Goal: Transaction & Acquisition: Purchase product/service

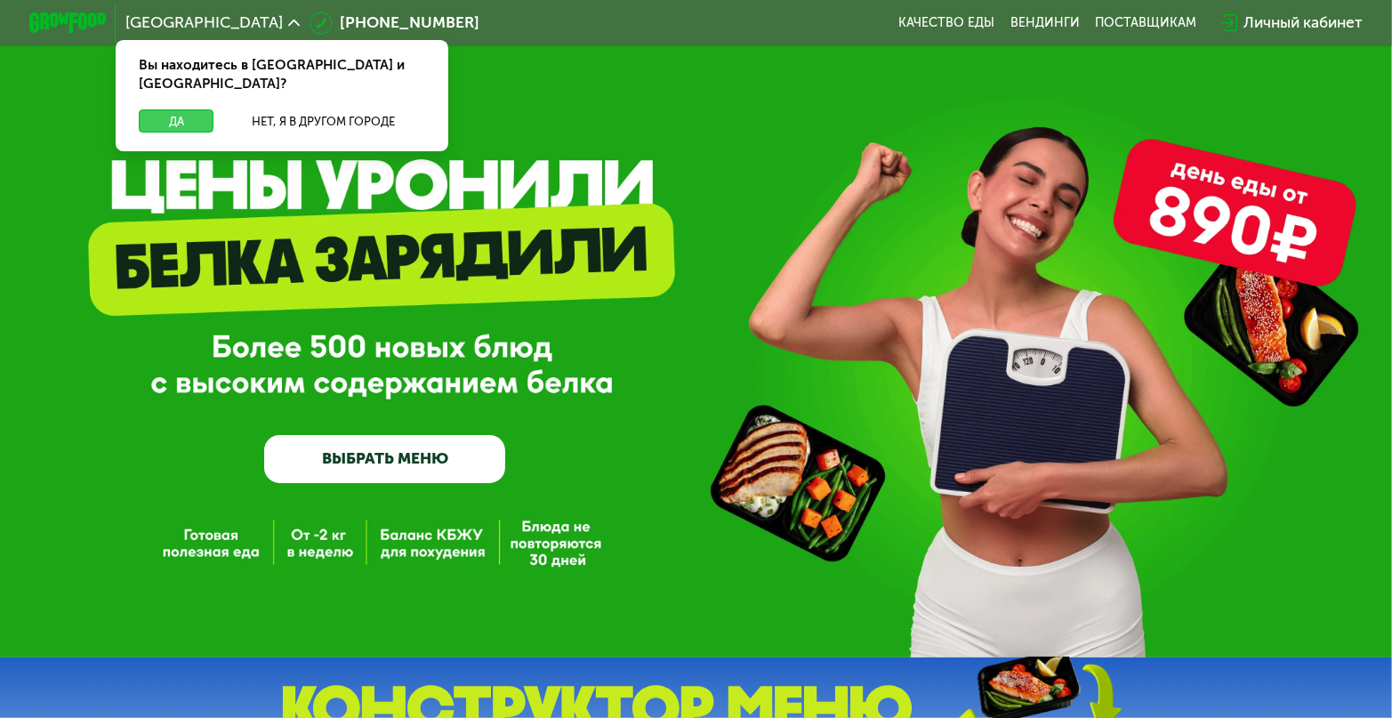
click at [159, 109] on button "Да" at bounding box center [176, 120] width 75 height 23
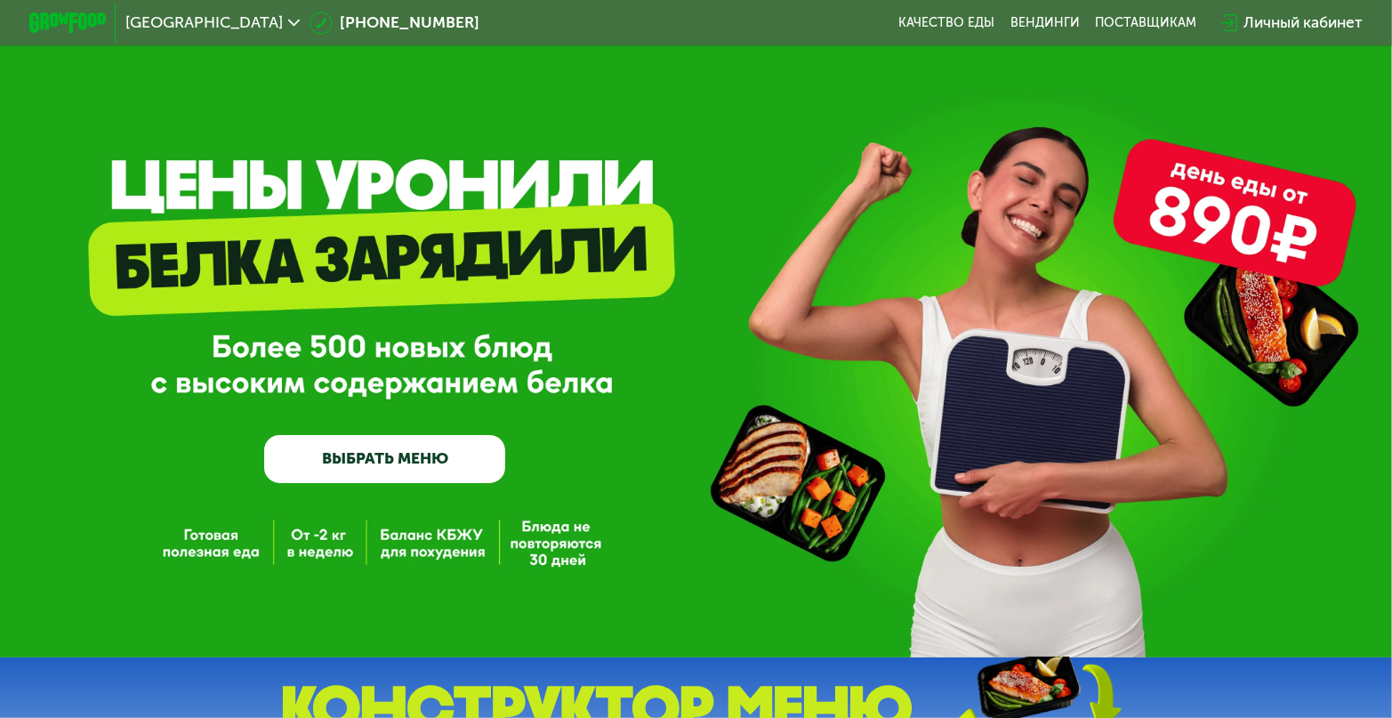
click at [437, 466] on link "ВЫБРАТЬ МЕНЮ" at bounding box center [384, 459] width 241 height 48
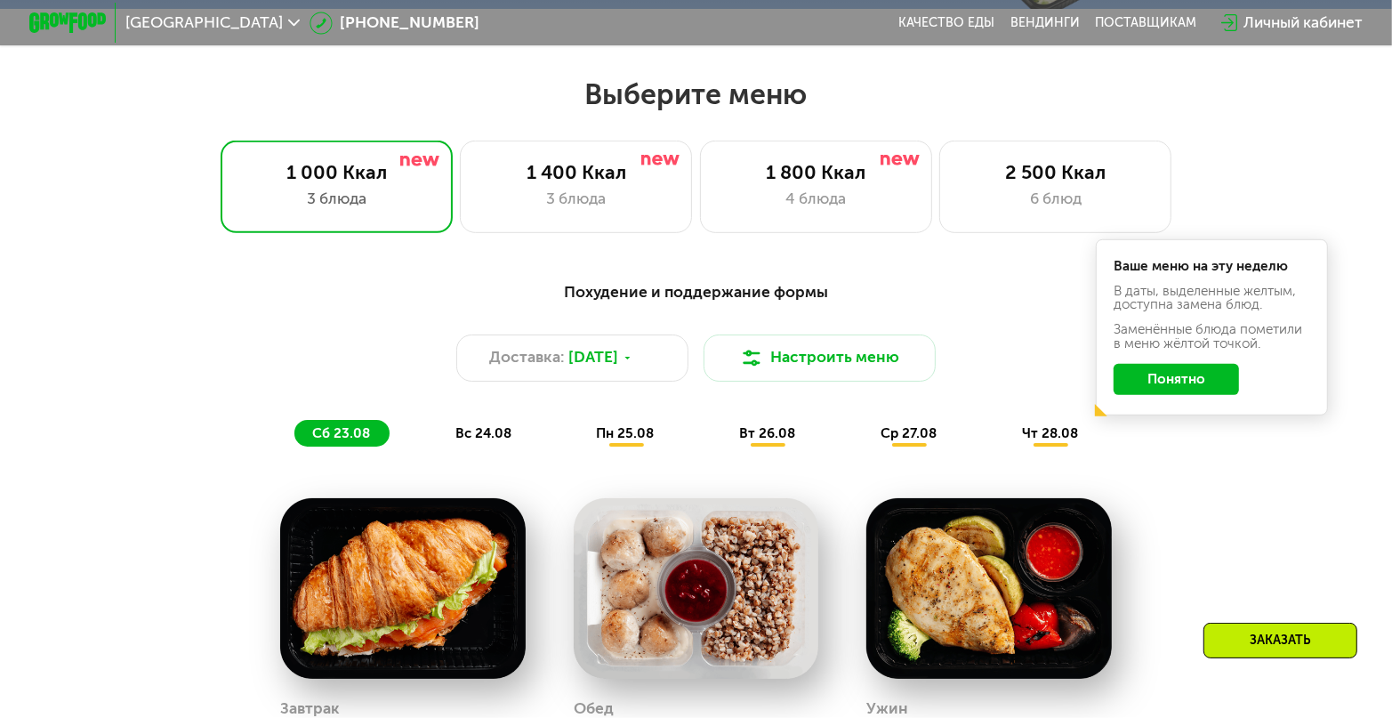
scroll to position [819, 0]
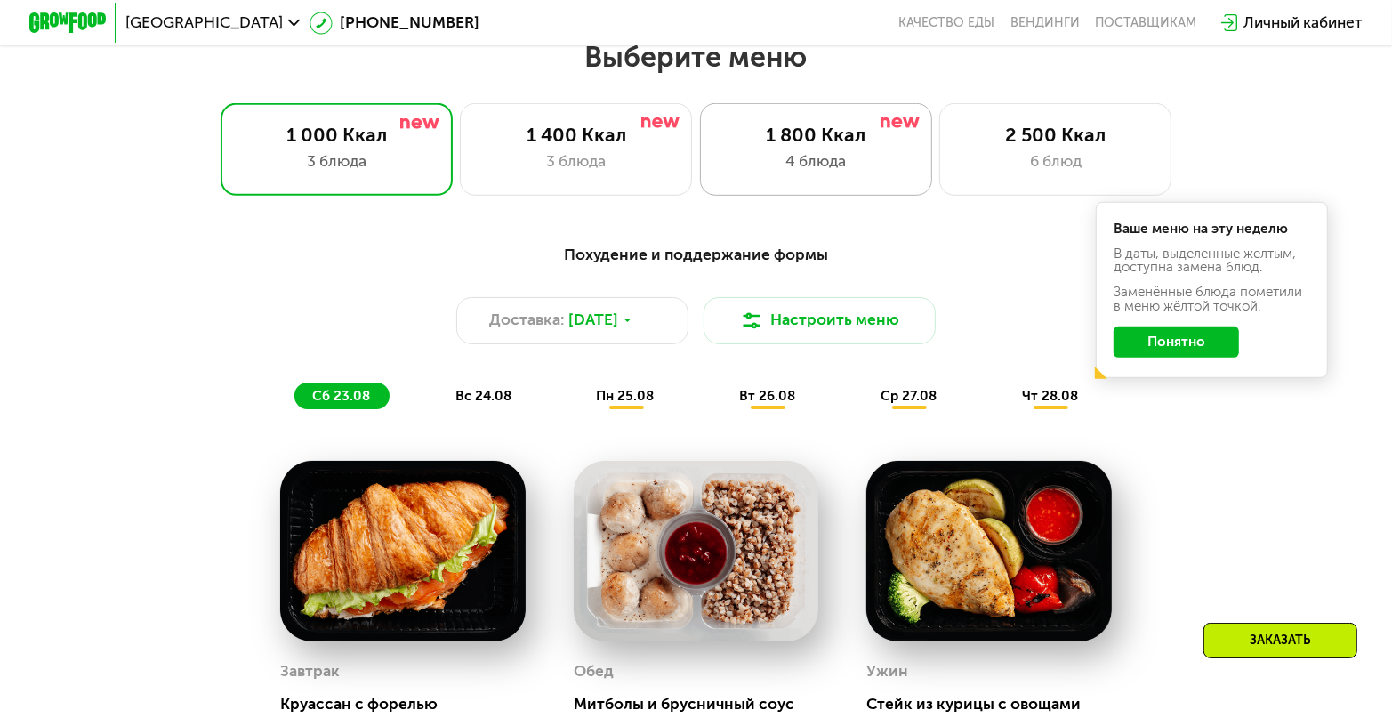
click at [812, 147] on div "1 800 Ккал" at bounding box center [816, 135] width 191 height 23
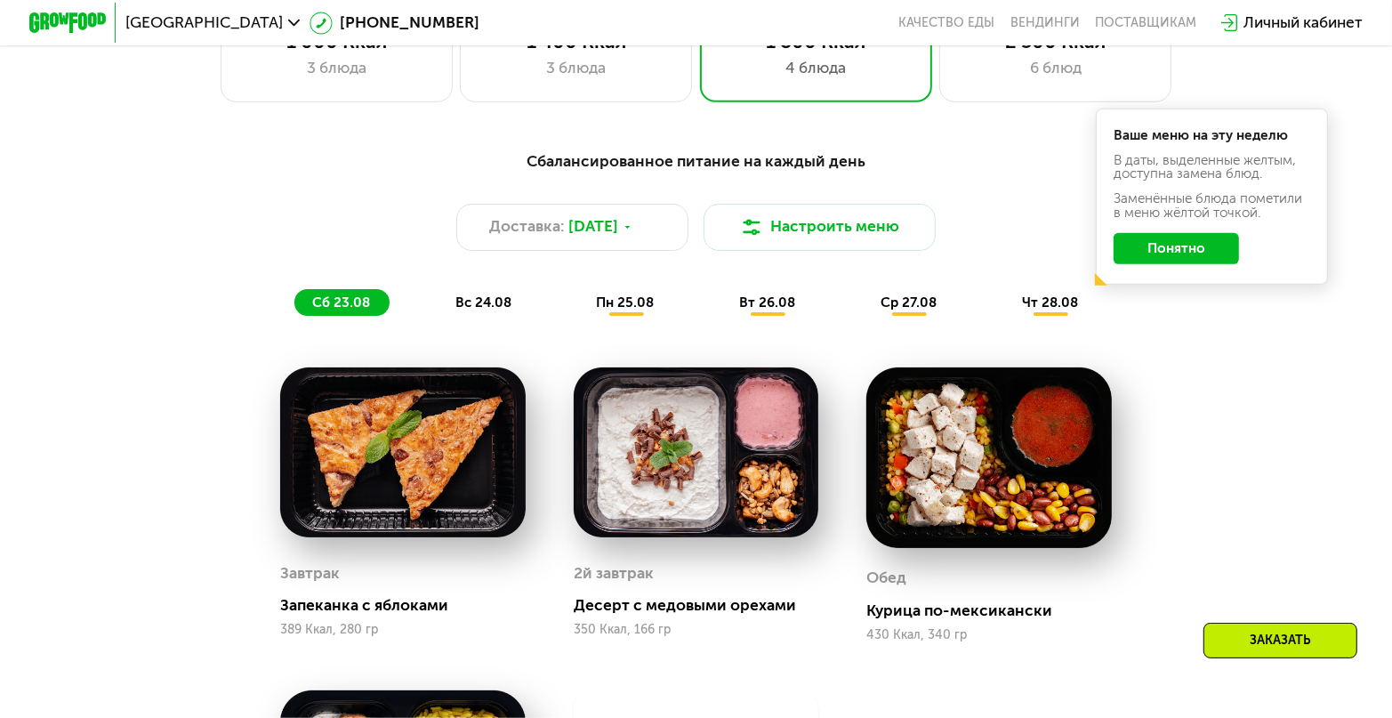
scroll to position [908, 0]
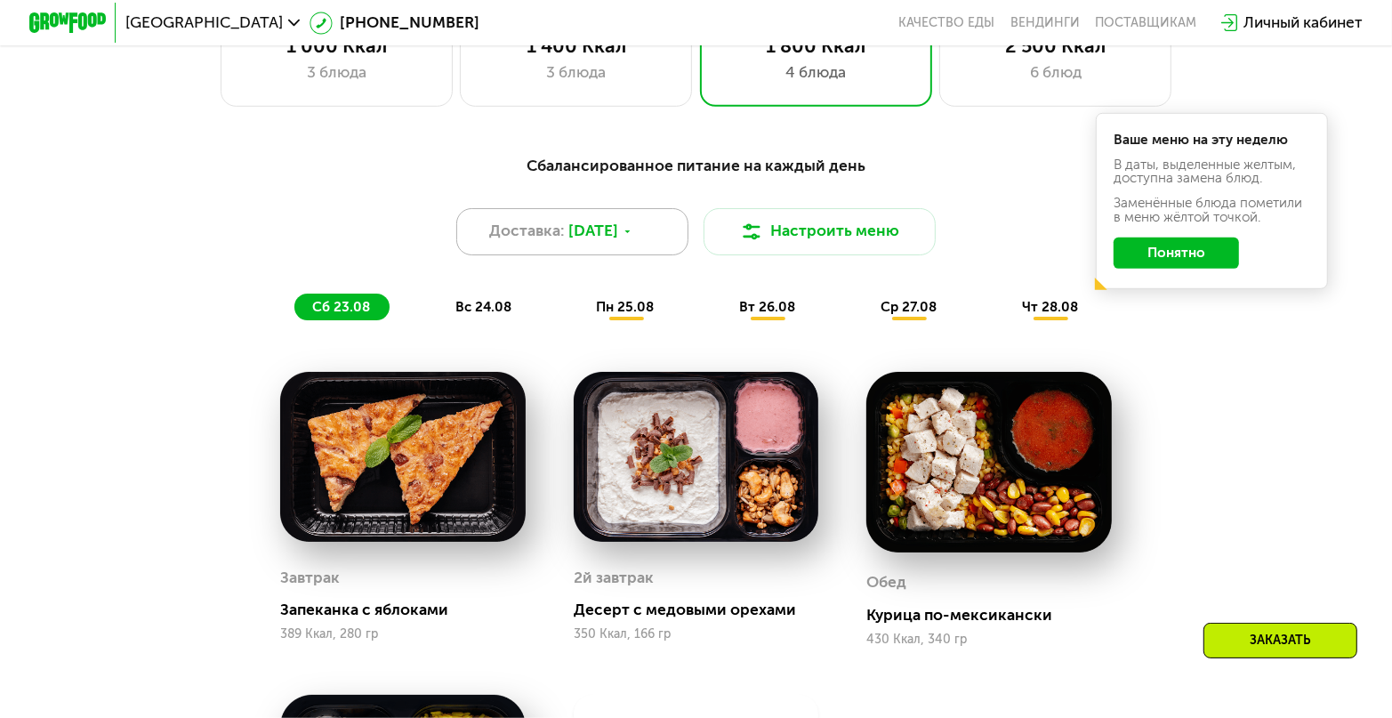
click at [633, 238] on icon at bounding box center [628, 232] width 12 height 12
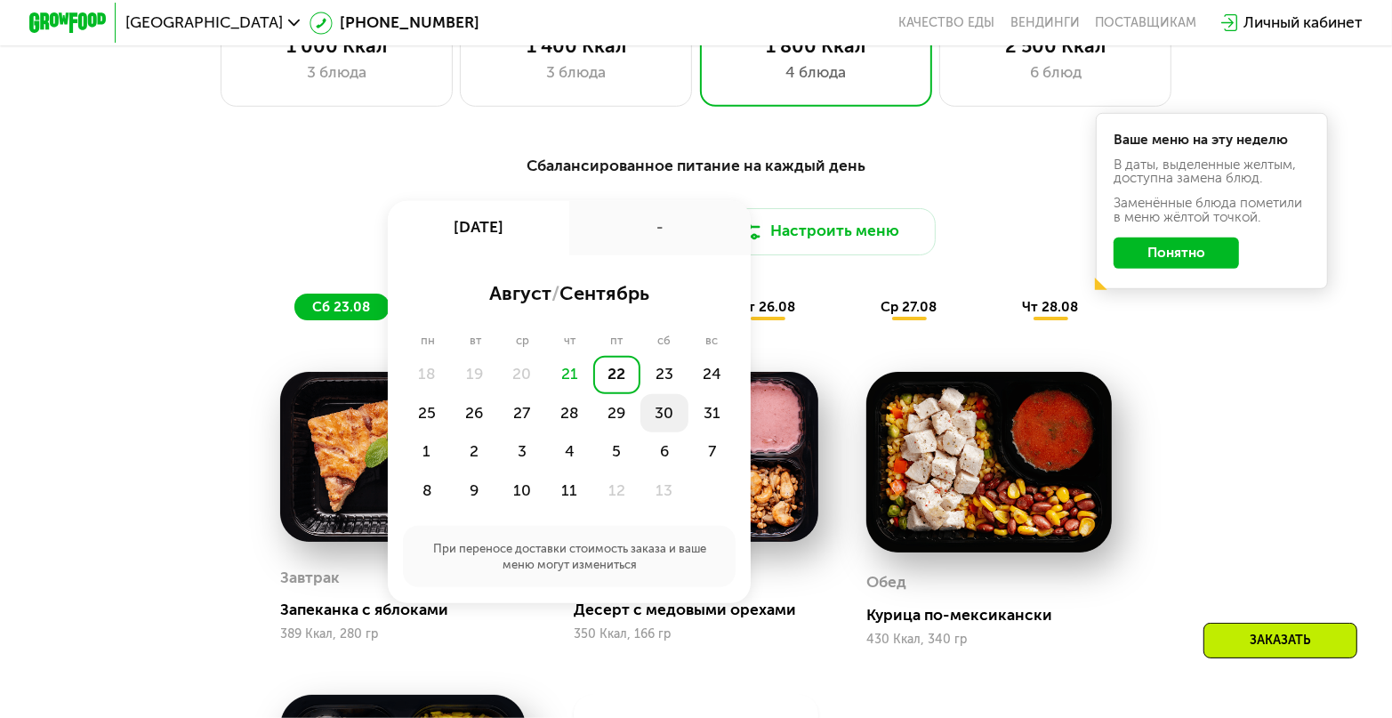
click at [689, 423] on div "30" at bounding box center [712, 413] width 47 height 38
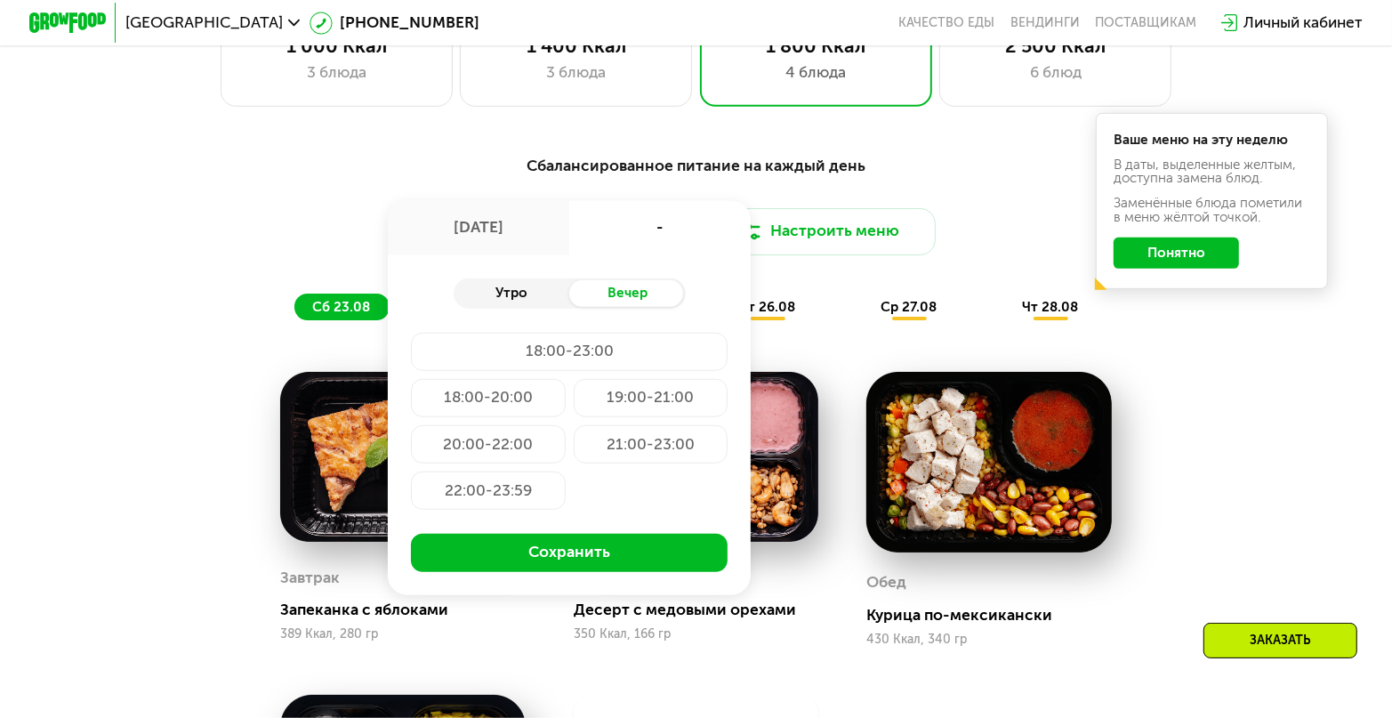
click at [512, 301] on div "Утро" at bounding box center [512, 293] width 116 height 27
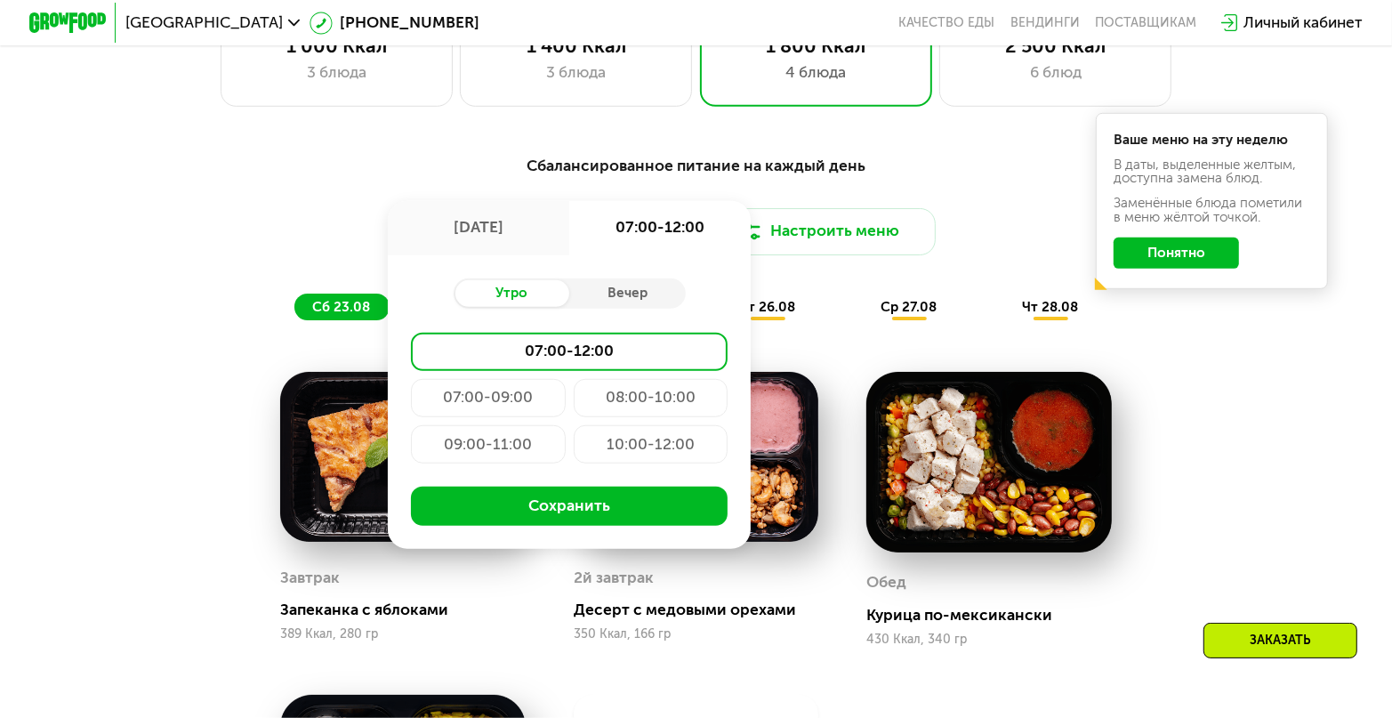
click at [566, 425] on div "08:00-10:00" at bounding box center [488, 444] width 155 height 38
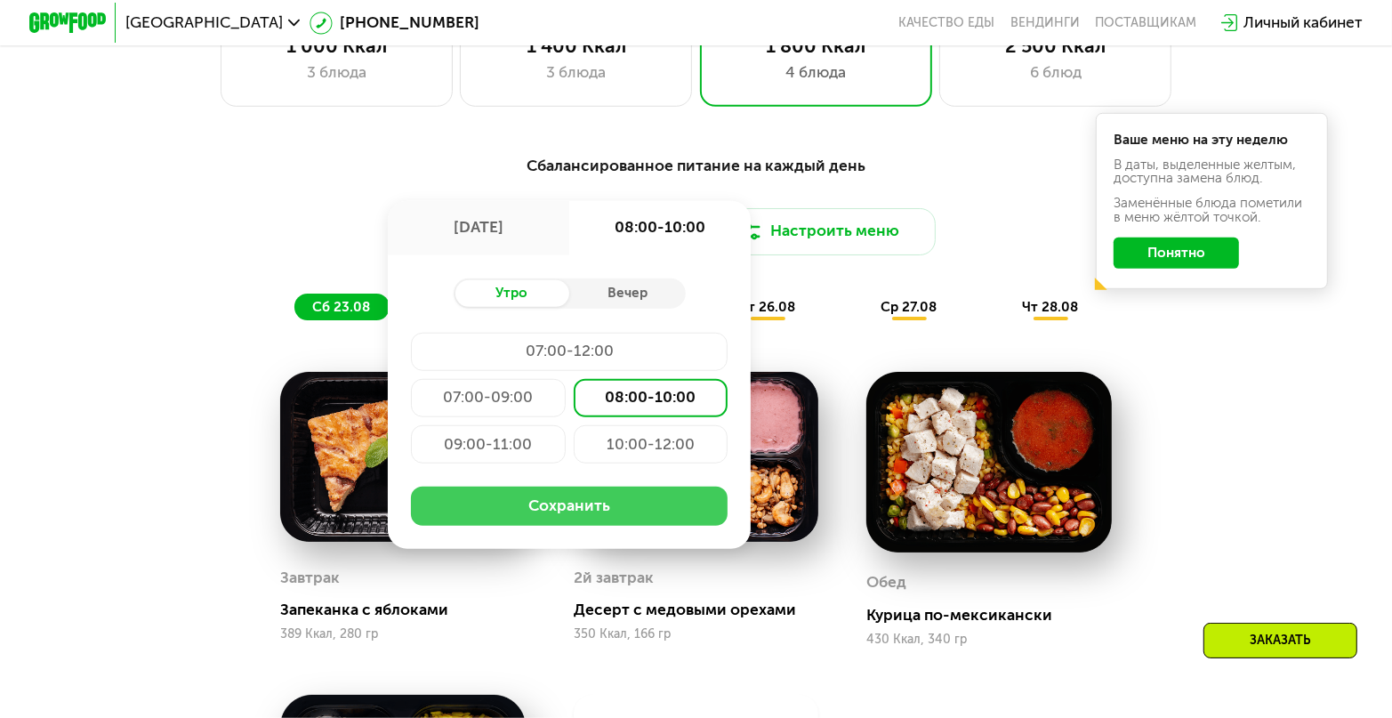
click at [560, 515] on button "Сохранить" at bounding box center [569, 506] width 317 height 38
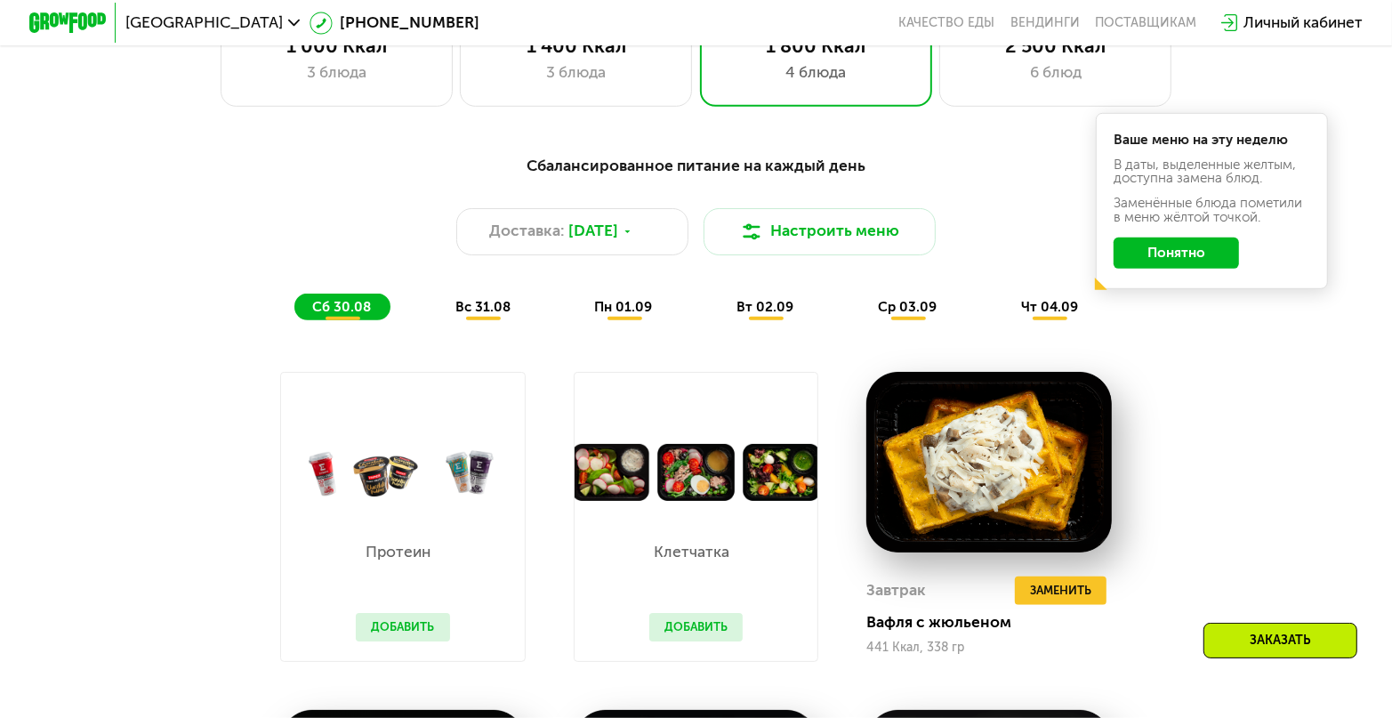
click at [1204, 263] on button "Понятно" at bounding box center [1176, 253] width 125 height 31
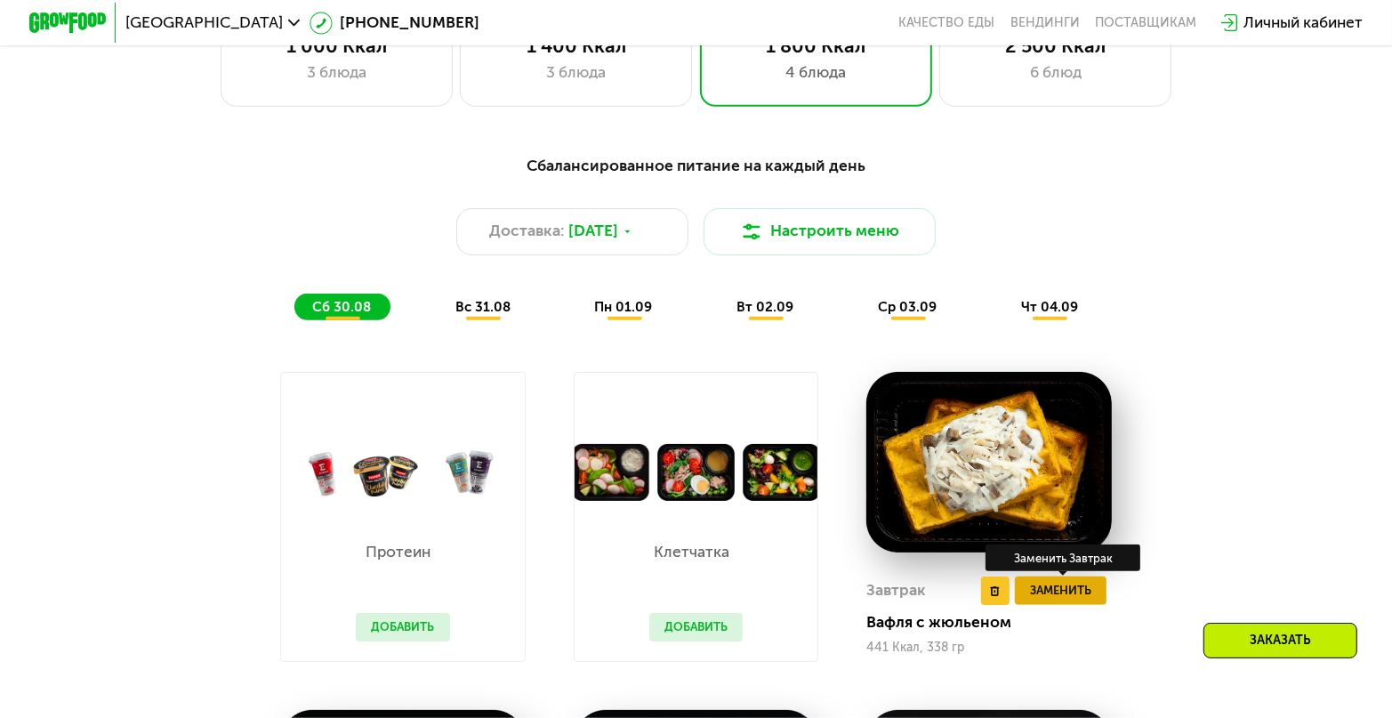
click at [1074, 601] on span "Заменить" at bounding box center [1060, 591] width 61 height 20
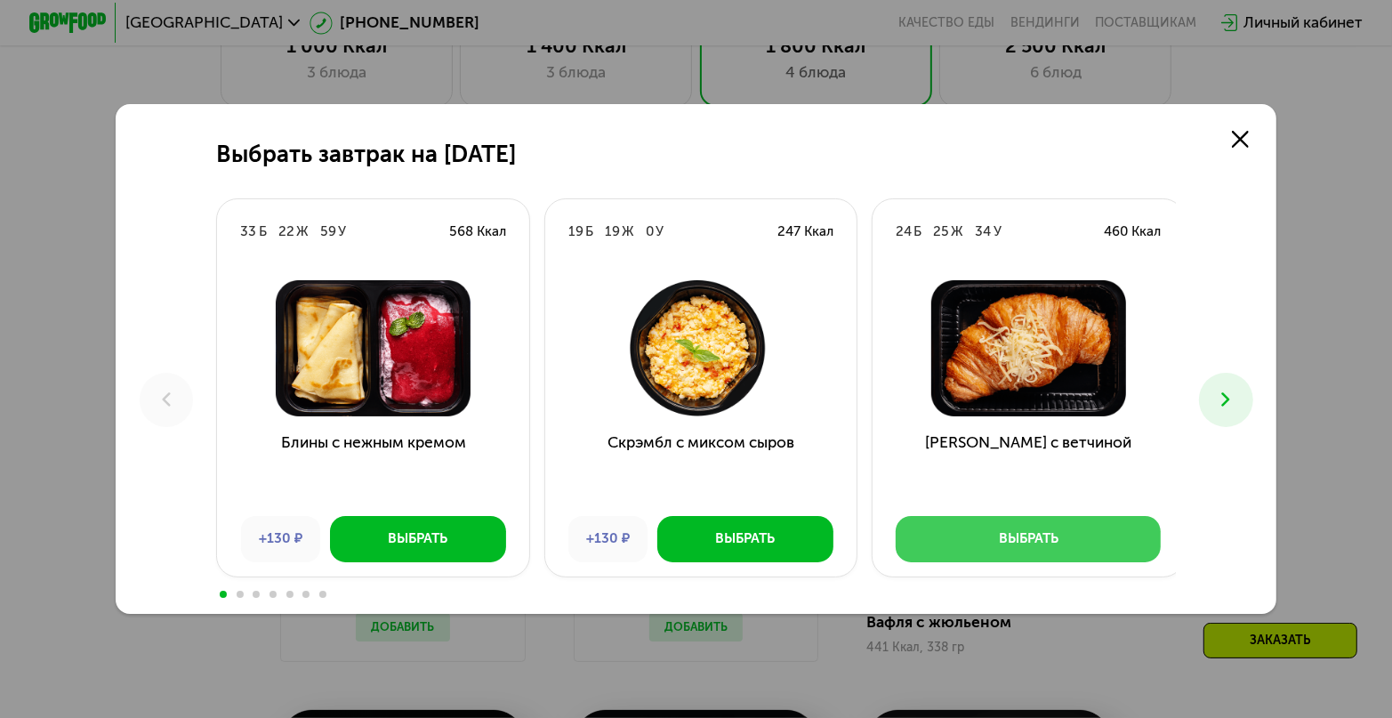
click at [1030, 537] on div "Выбрать" at bounding box center [1029, 539] width 60 height 20
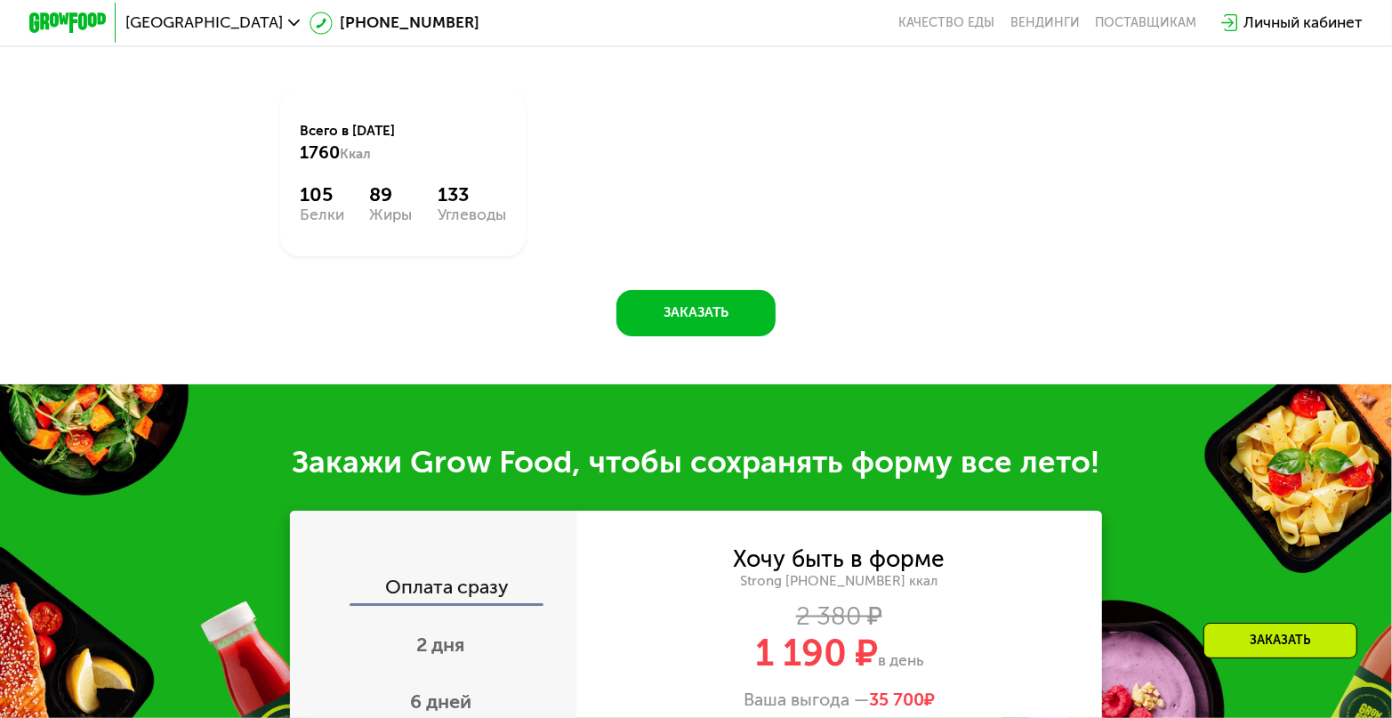
scroll to position [1887, 0]
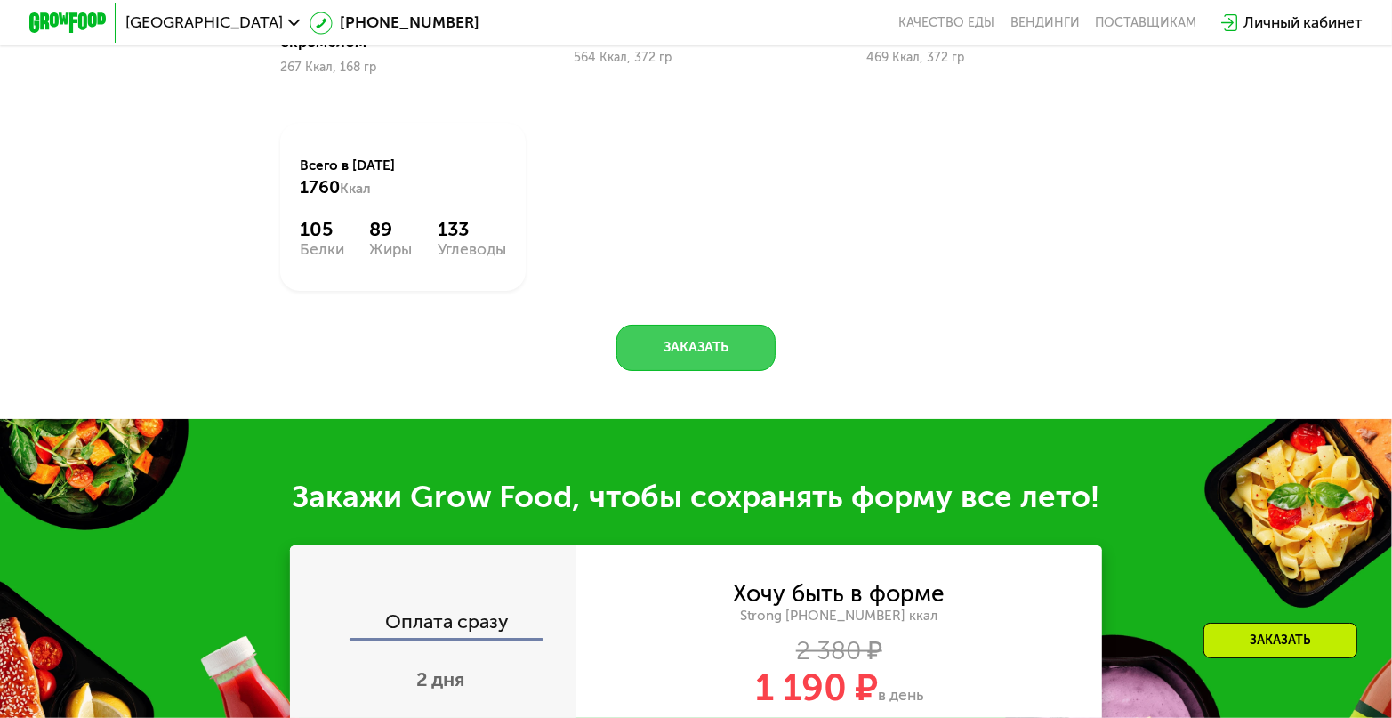
click at [728, 344] on button "Заказать" at bounding box center [696, 348] width 159 height 46
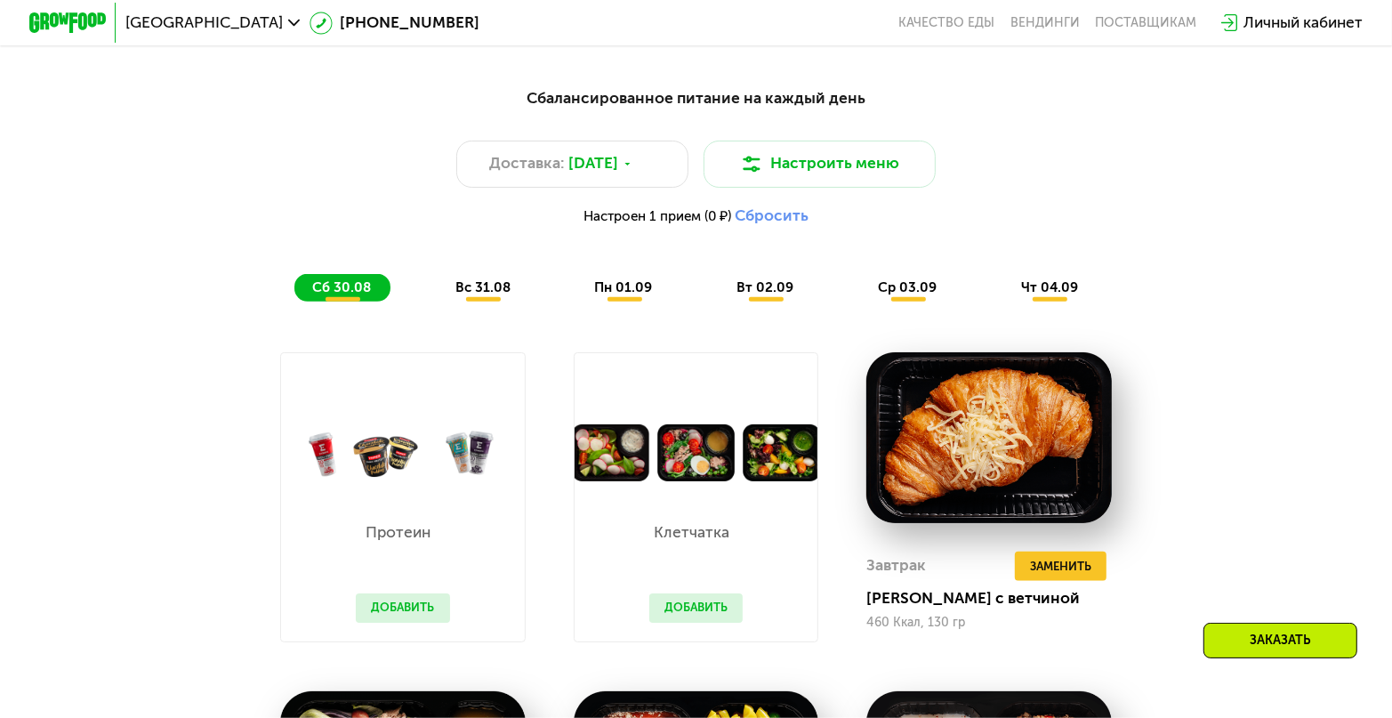
scroll to position [973, 0]
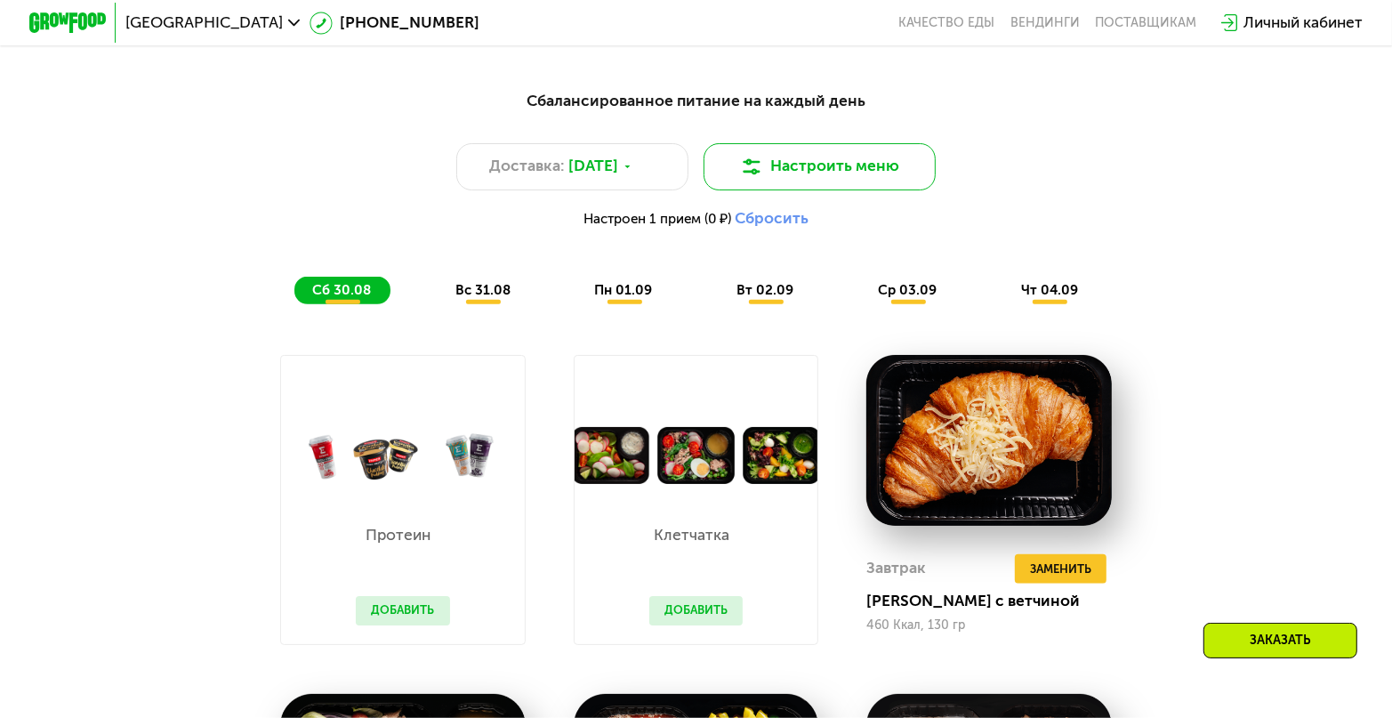
click at [834, 172] on button "Настроить меню" at bounding box center [820, 166] width 232 height 46
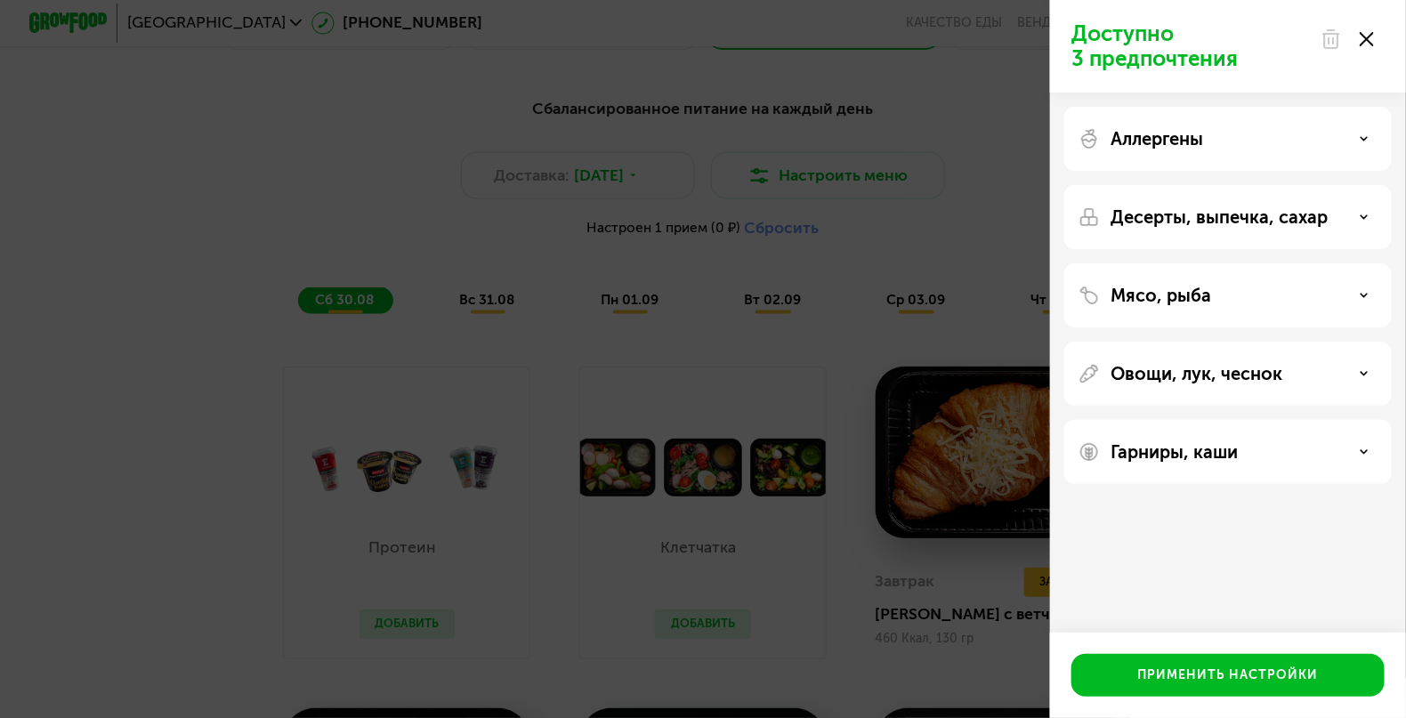
click at [1363, 293] on icon at bounding box center [1363, 295] width 9 height 9
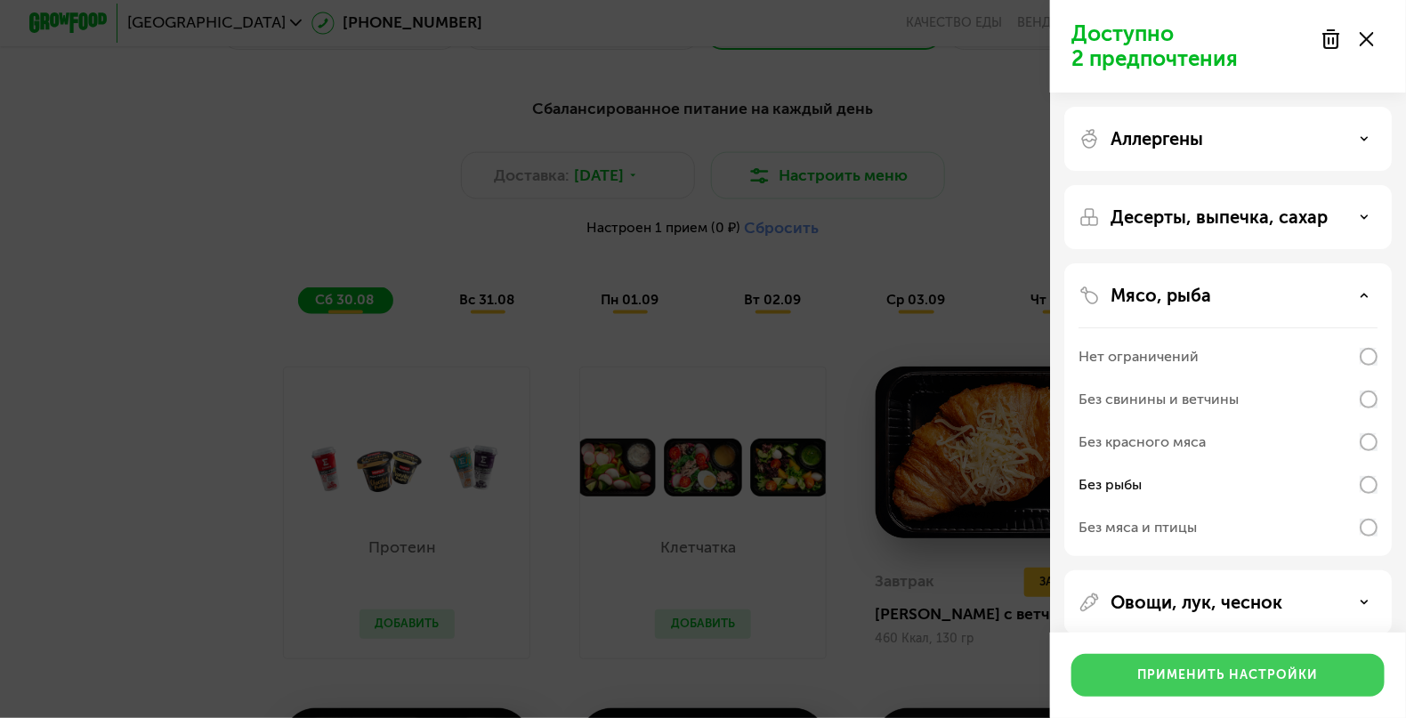
click at [1197, 676] on div "Применить настройки" at bounding box center [1228, 675] width 181 height 18
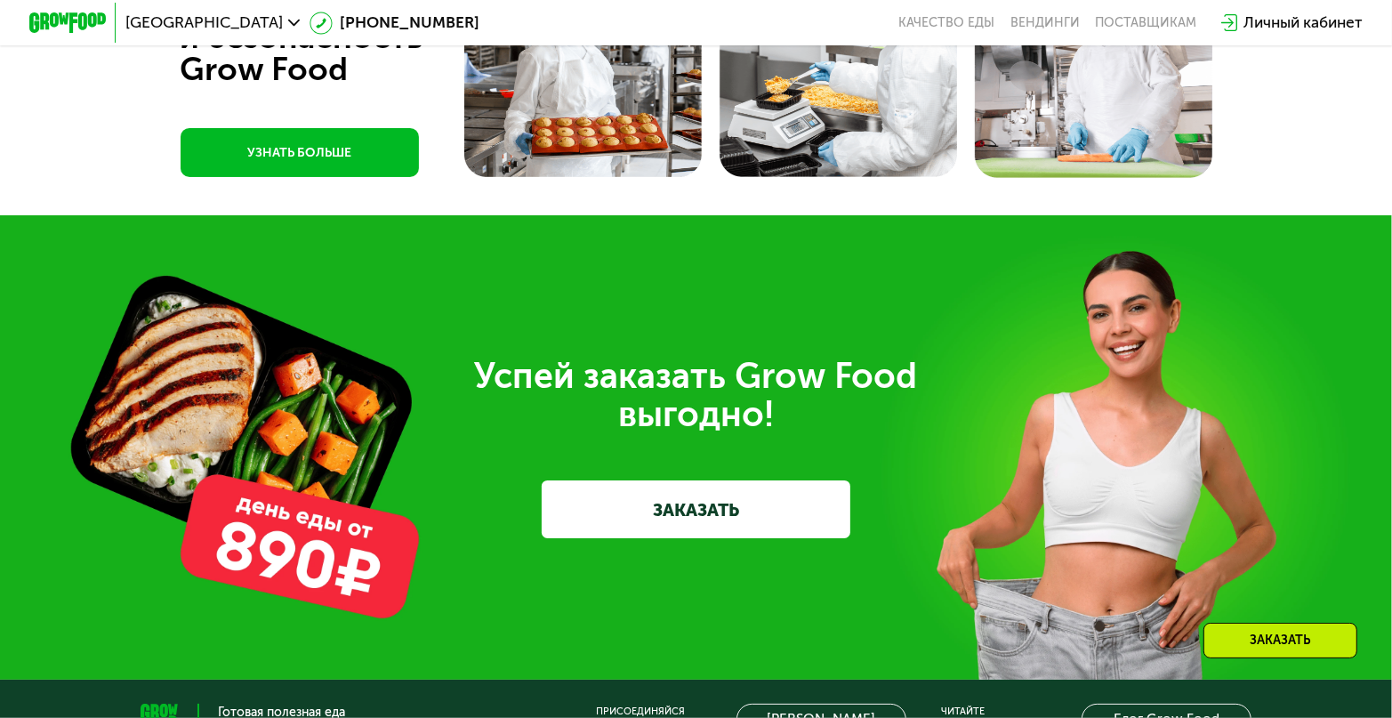
scroll to position [5778, 0]
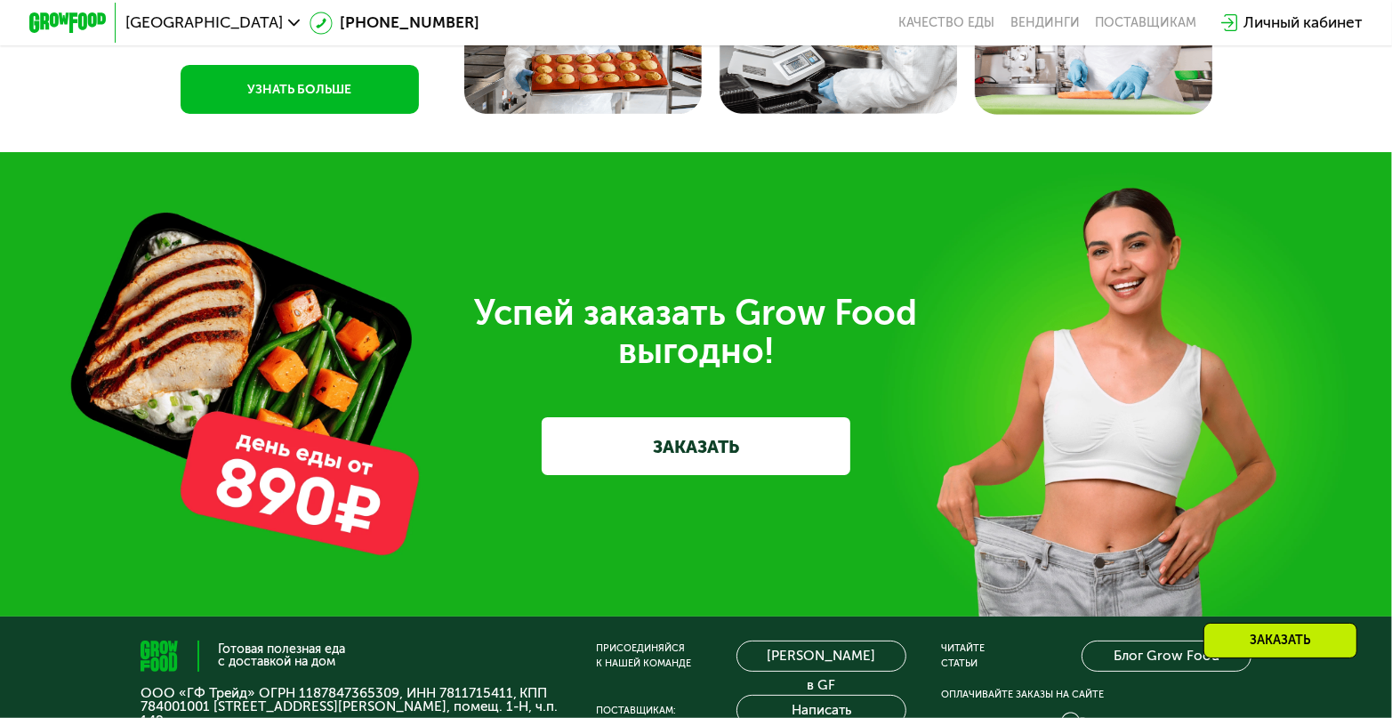
click at [743, 475] on link "ЗАКАЗАТЬ" at bounding box center [697, 446] width 310 height 58
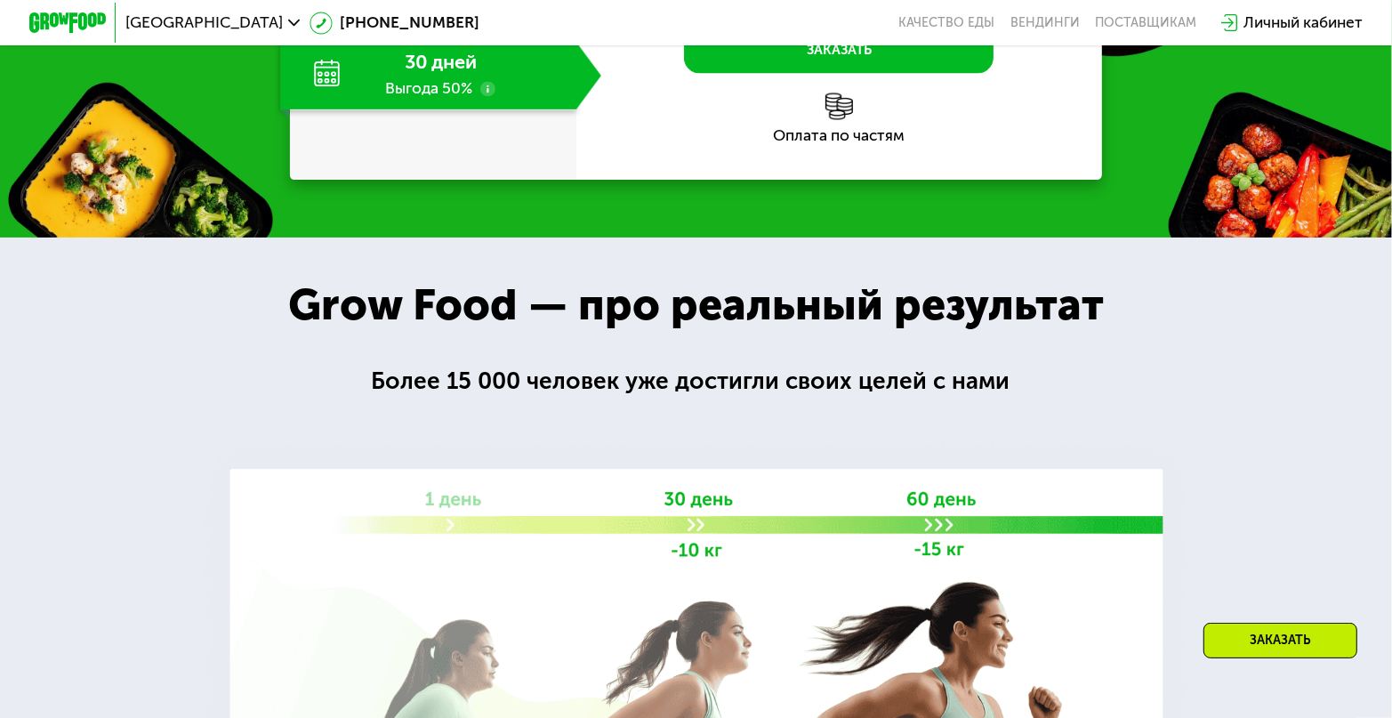
scroll to position [2261, 0]
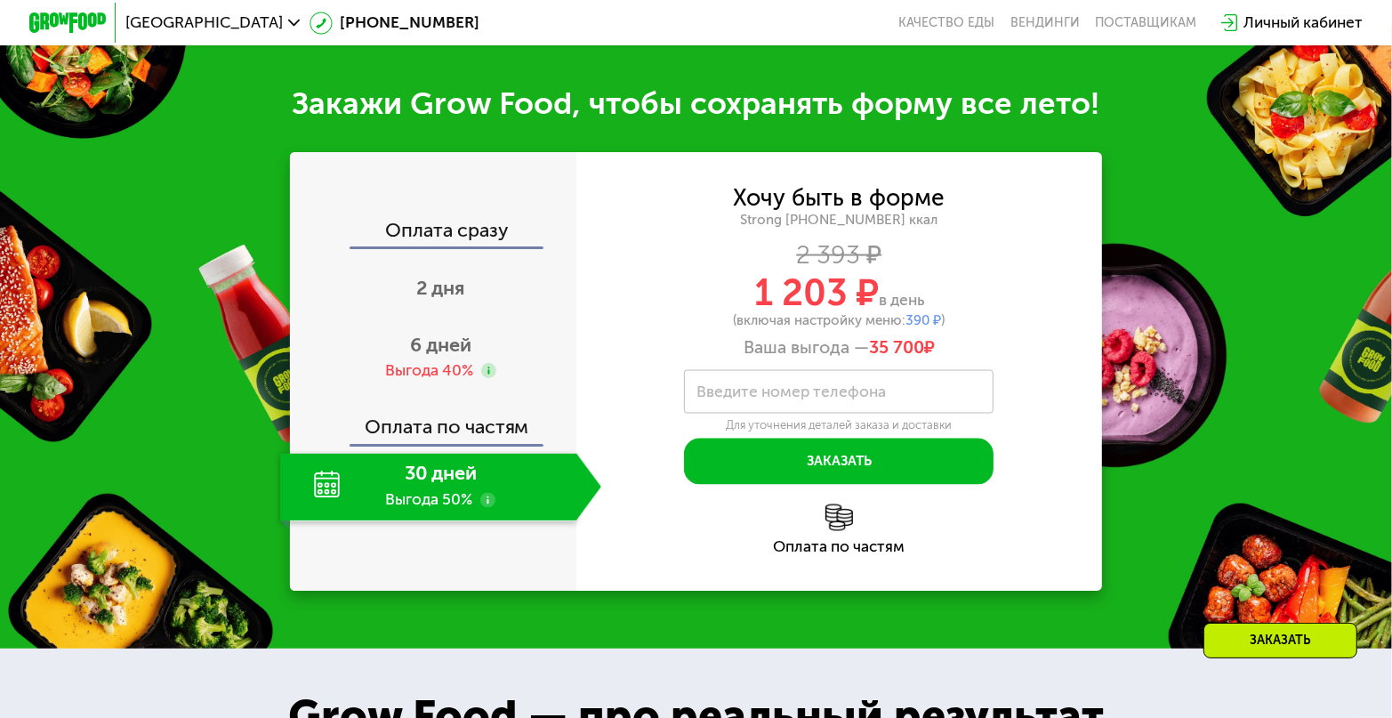
click at [472, 246] on div "Оплата сразу" at bounding box center [434, 234] width 285 height 25
click at [754, 398] on label "Введите номер телефона" at bounding box center [792, 392] width 189 height 11
click at [754, 414] on input "Введите номер телефона" at bounding box center [839, 392] width 310 height 44
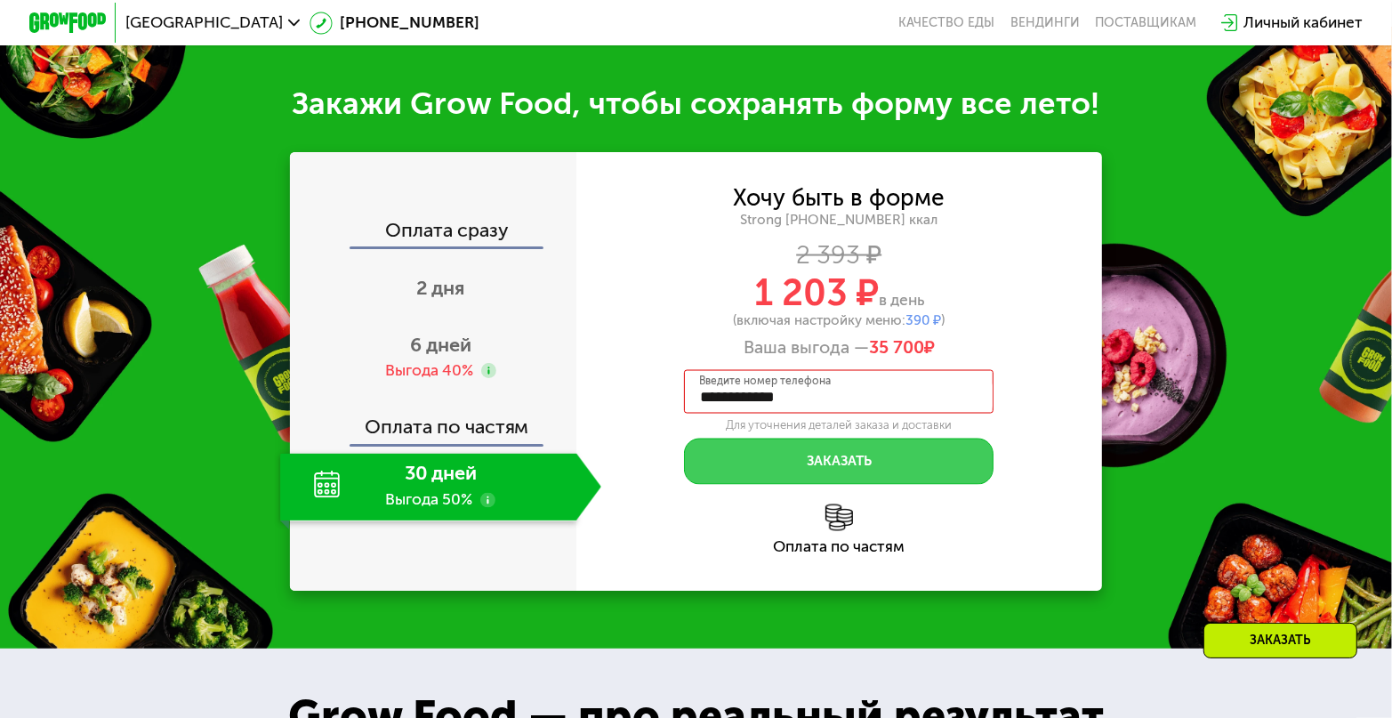
click at [849, 485] on button "Заказать" at bounding box center [839, 462] width 310 height 46
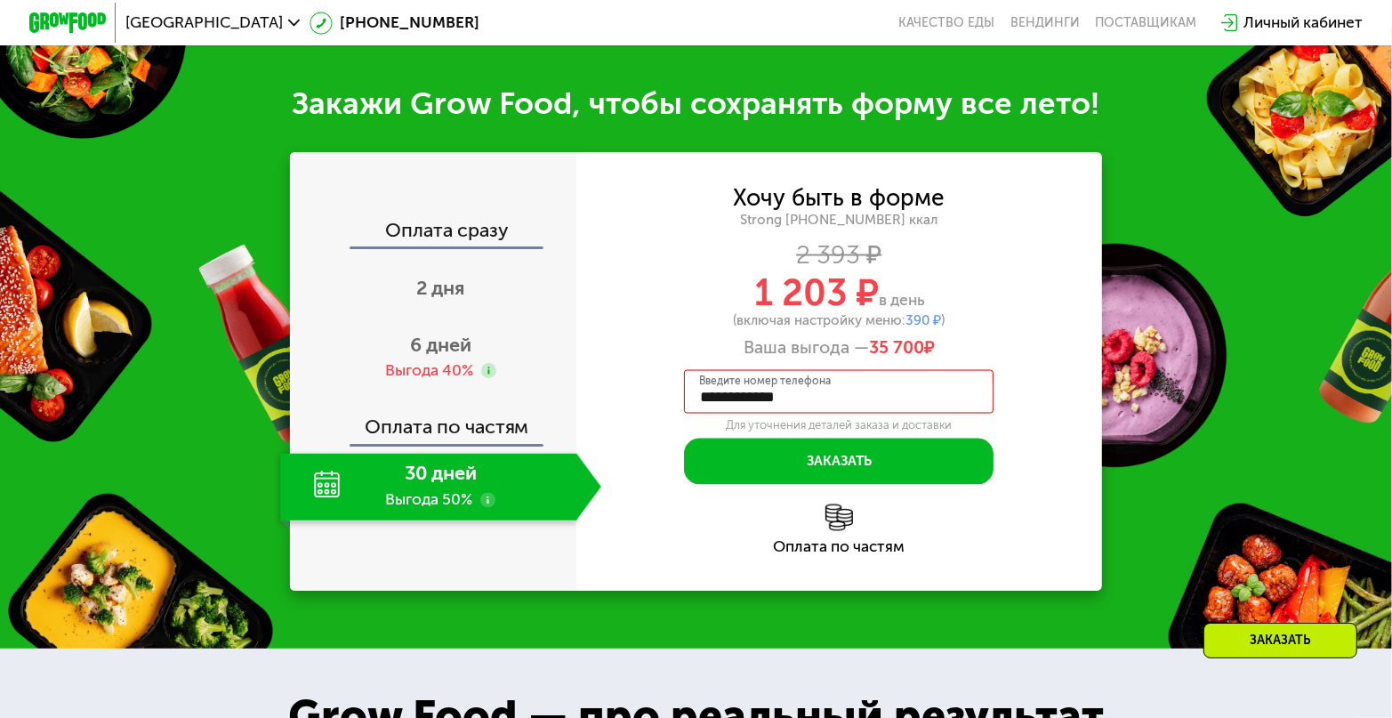
click at [858, 414] on input "**********" at bounding box center [839, 392] width 310 height 44
type input "**********"
click at [1044, 302] on div "1 203 ₽ в день" at bounding box center [840, 293] width 526 height 36
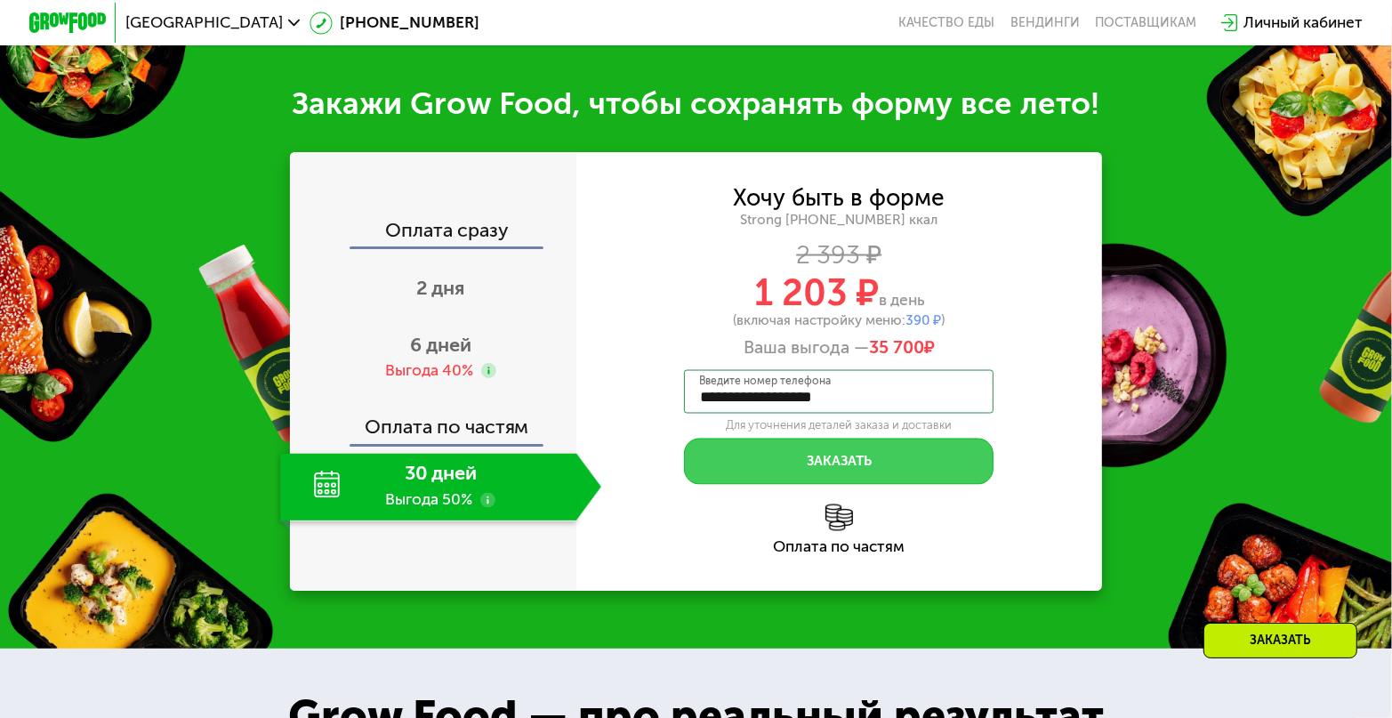
click at [886, 485] on button "Заказать" at bounding box center [839, 462] width 310 height 46
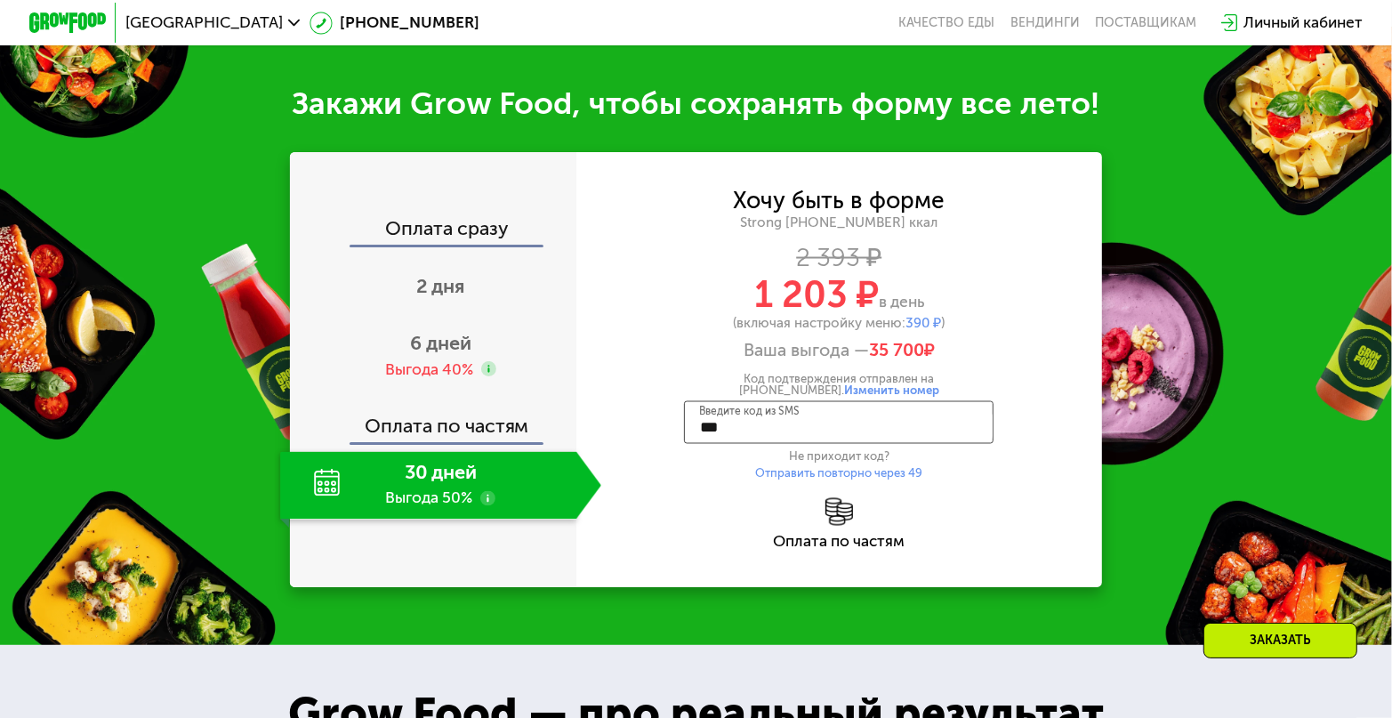
type input "****"
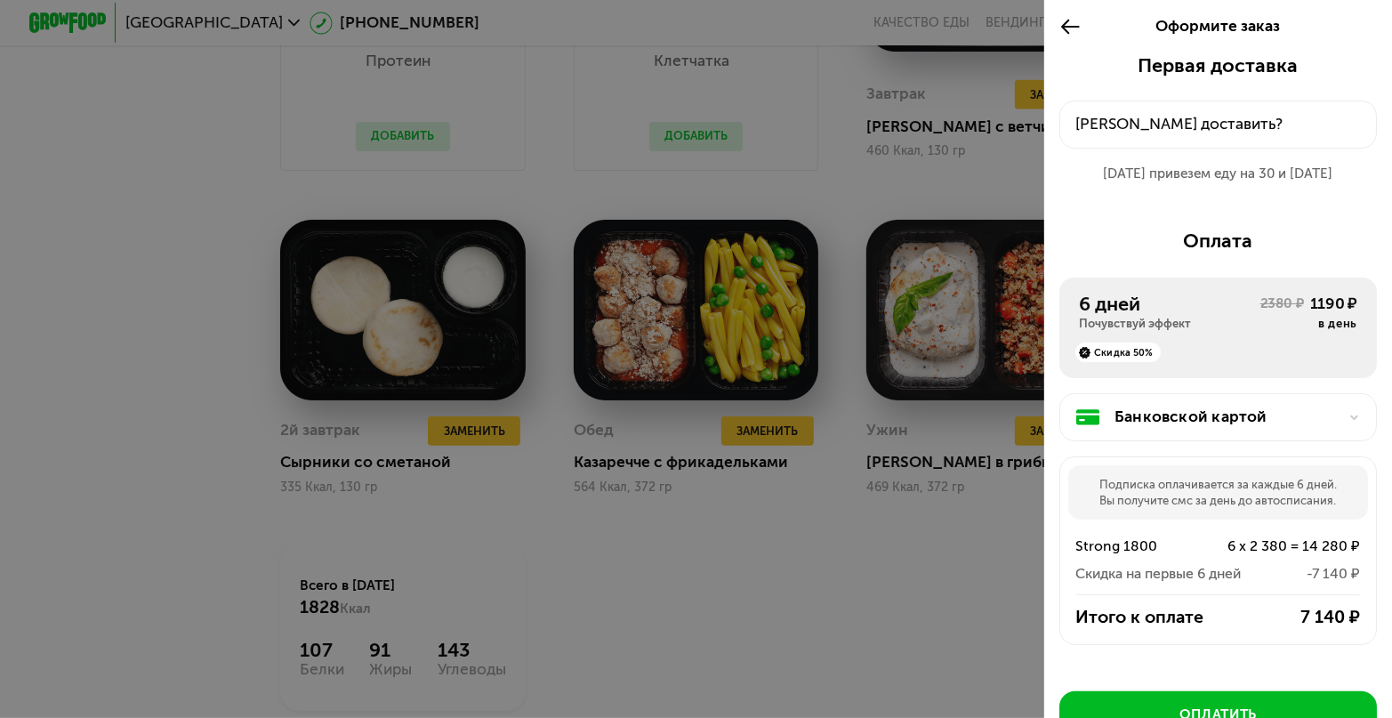
scroll to position [1460, 0]
